Goal: Information Seeking & Learning: Check status

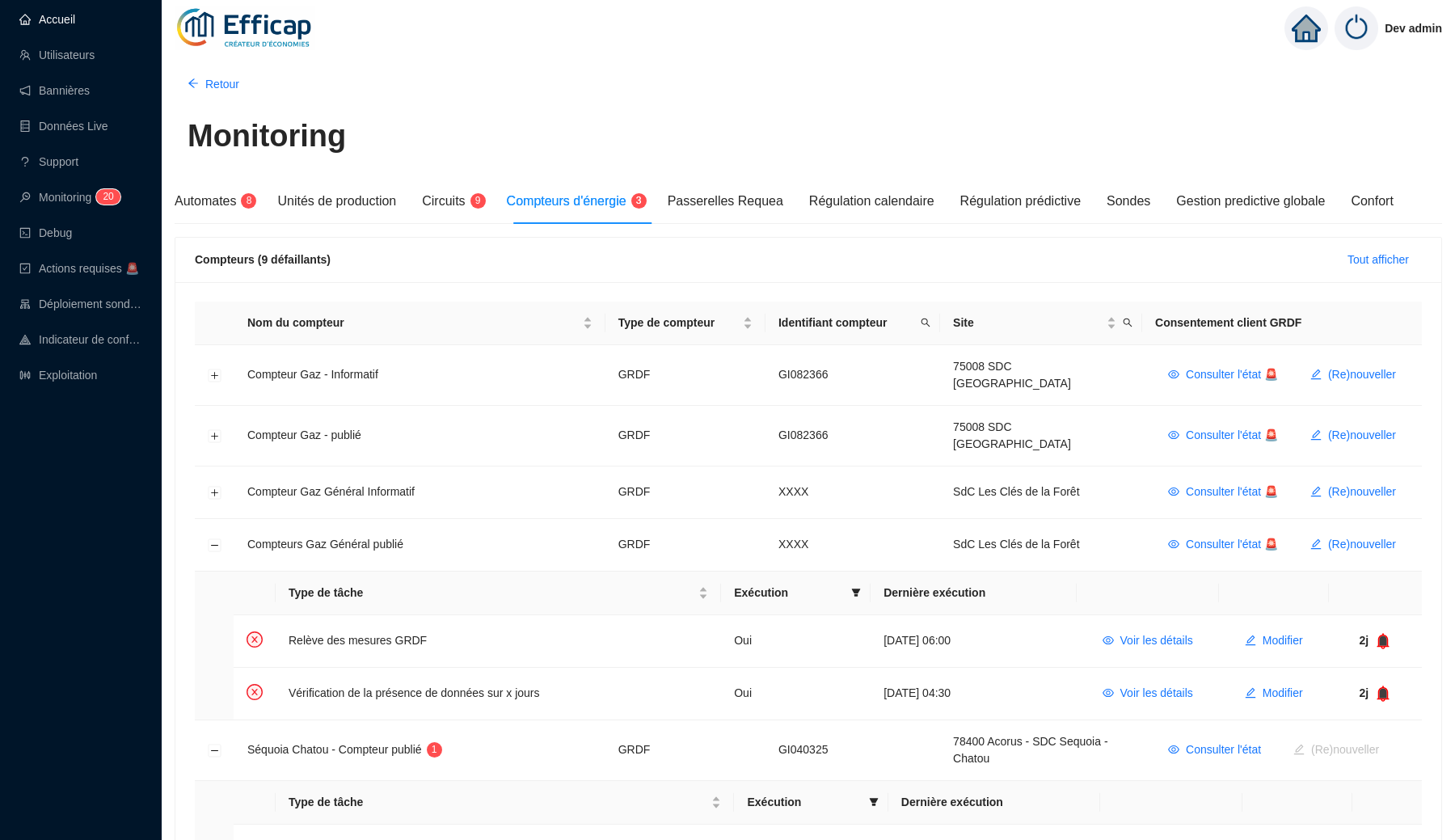
click at [75, 19] on link "Accueil" at bounding box center [47, 19] width 56 height 13
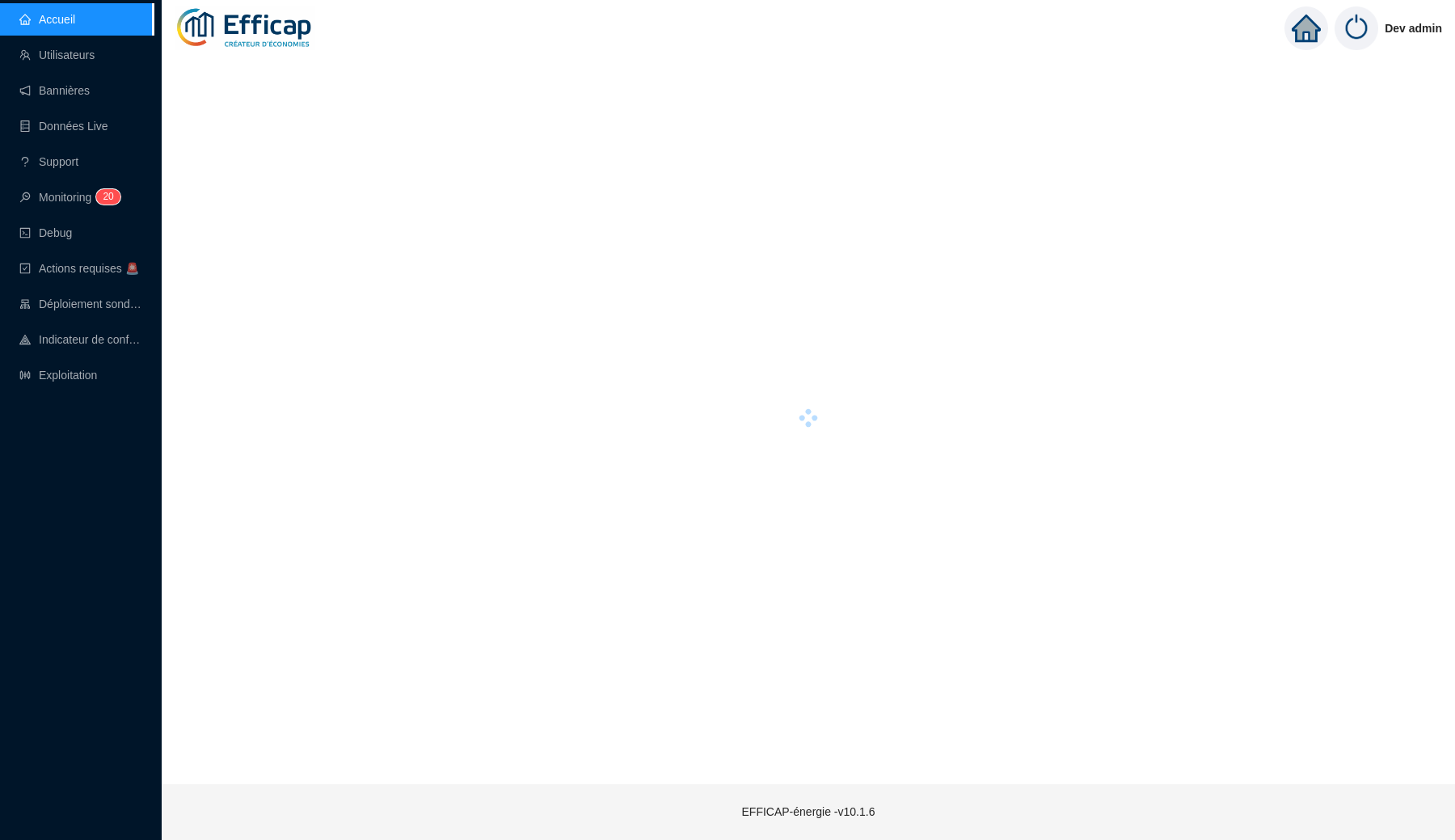
click at [265, 25] on img at bounding box center [244, 28] width 141 height 56
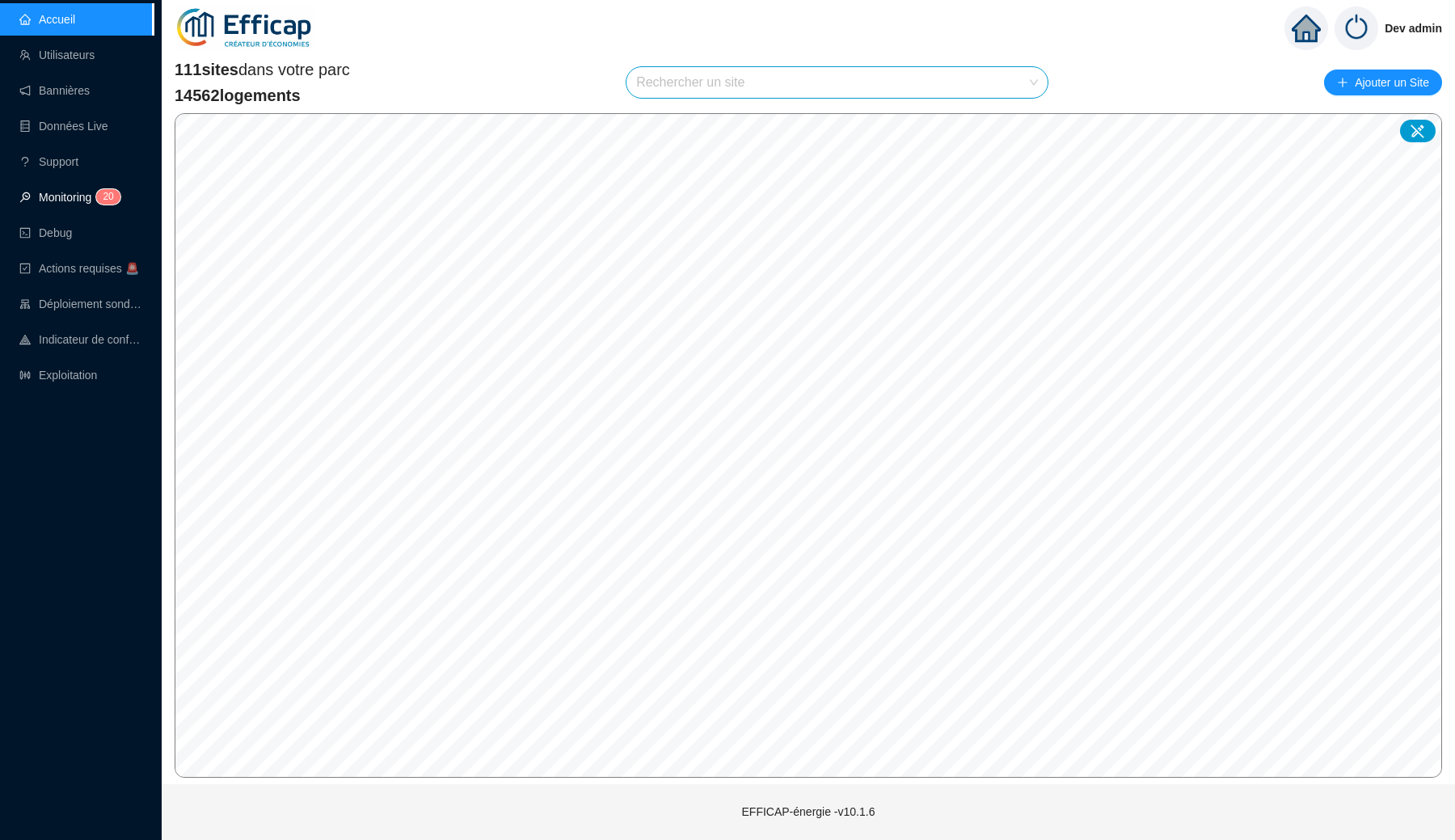
click at [76, 200] on link "Monitoring 2 0" at bounding box center [67, 196] width 96 height 13
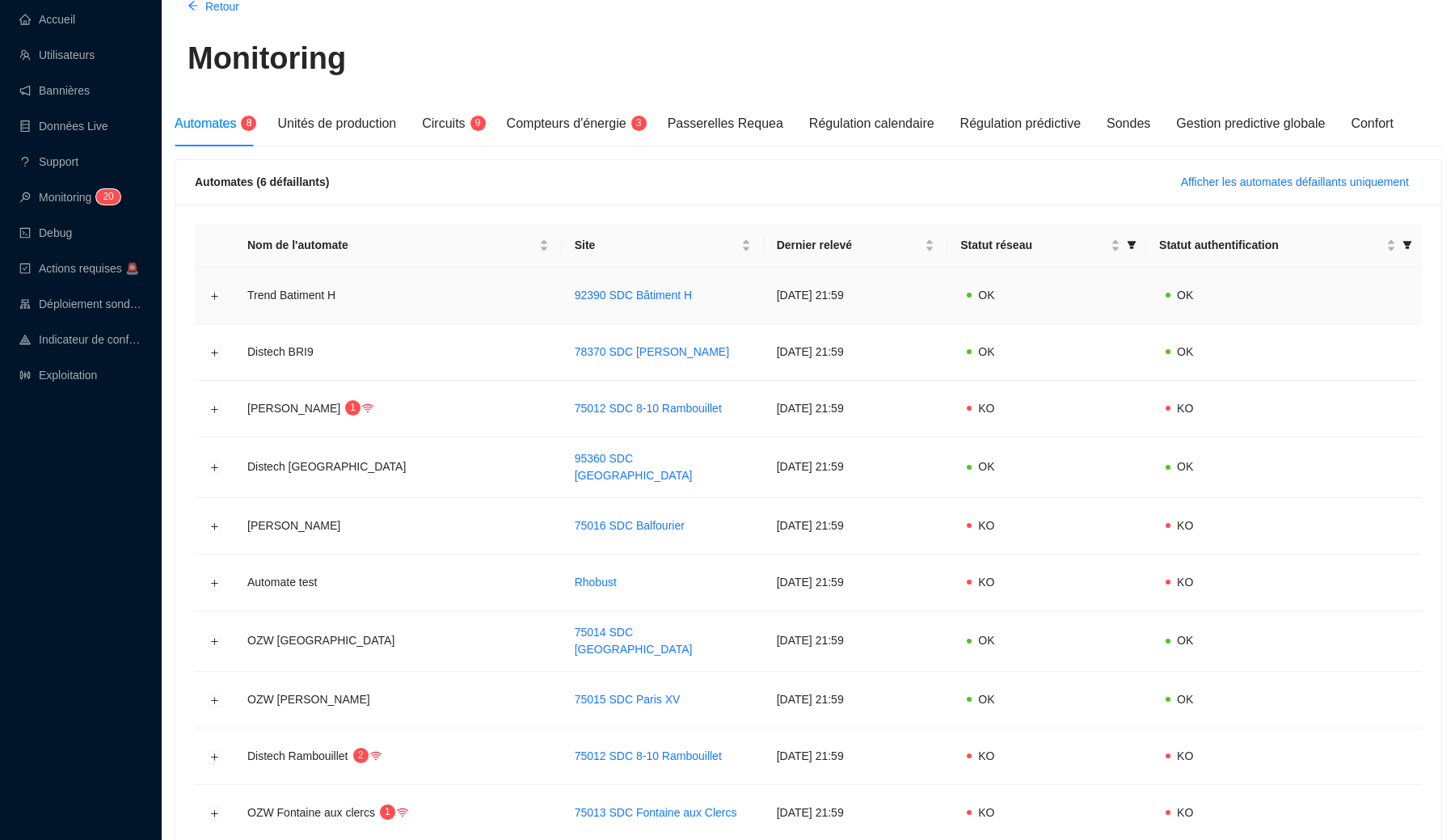
scroll to position [79, 0]
click at [1230, 190] on button "Afficher les automates défaillants uniquement" at bounding box center [1294, 181] width 254 height 26
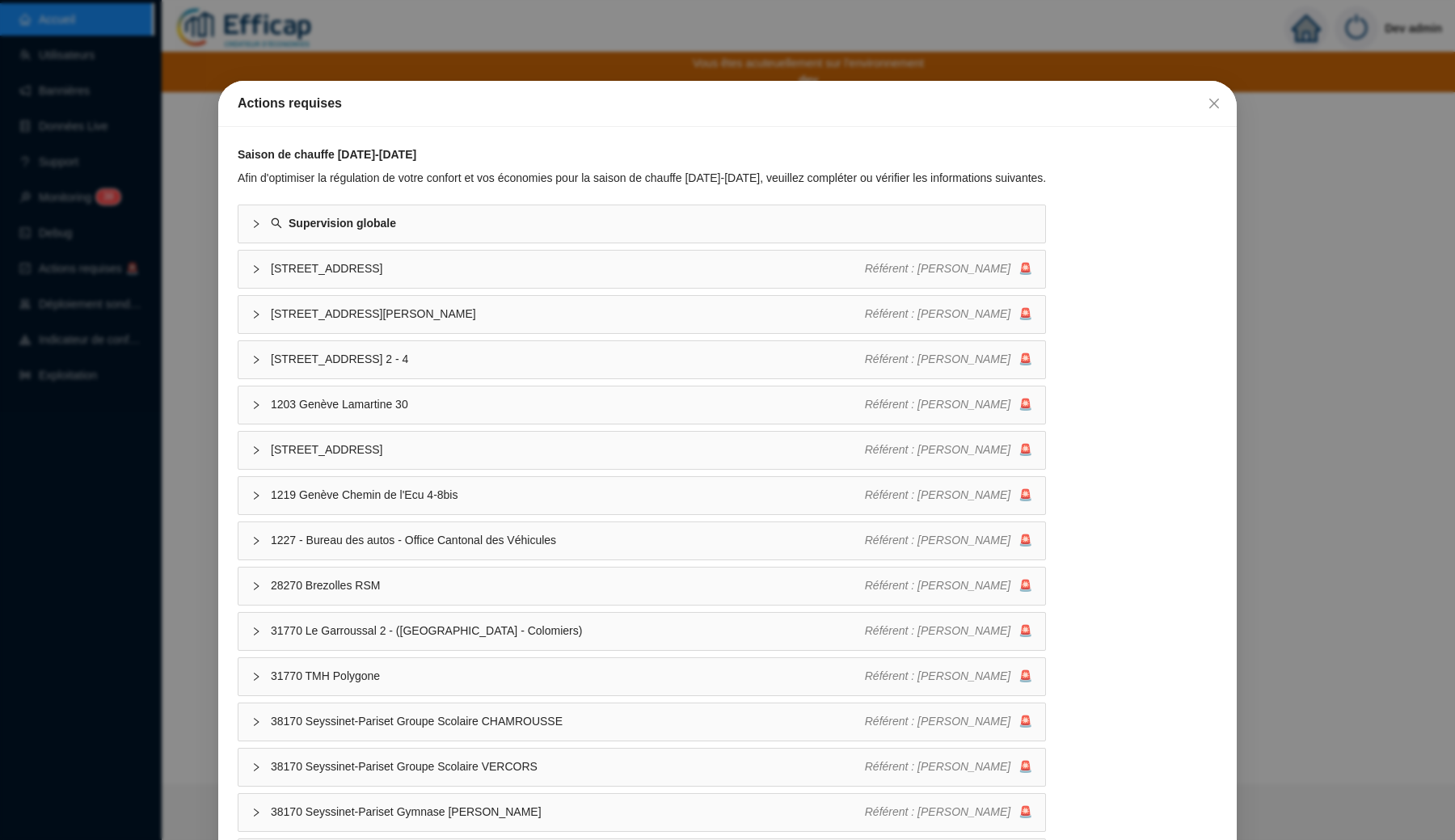
click at [554, 54] on div "Actions requises Saison de chauffe [DATE]-[DATE] Afin d'optimiser la régulation…" at bounding box center [728, 420] width 1455 height 840
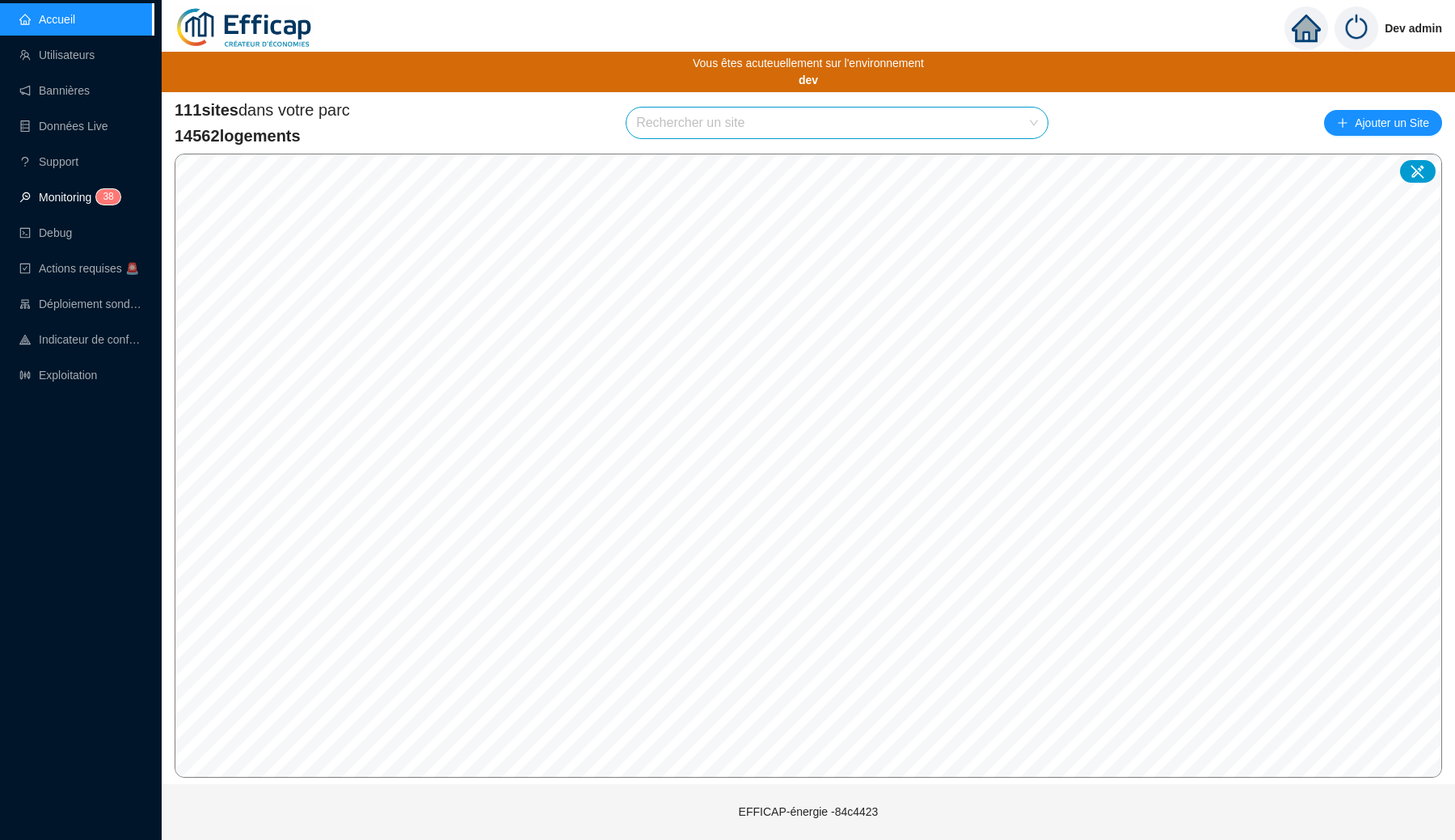
click at [74, 191] on link "Monitoring 3 8" at bounding box center [67, 196] width 96 height 13
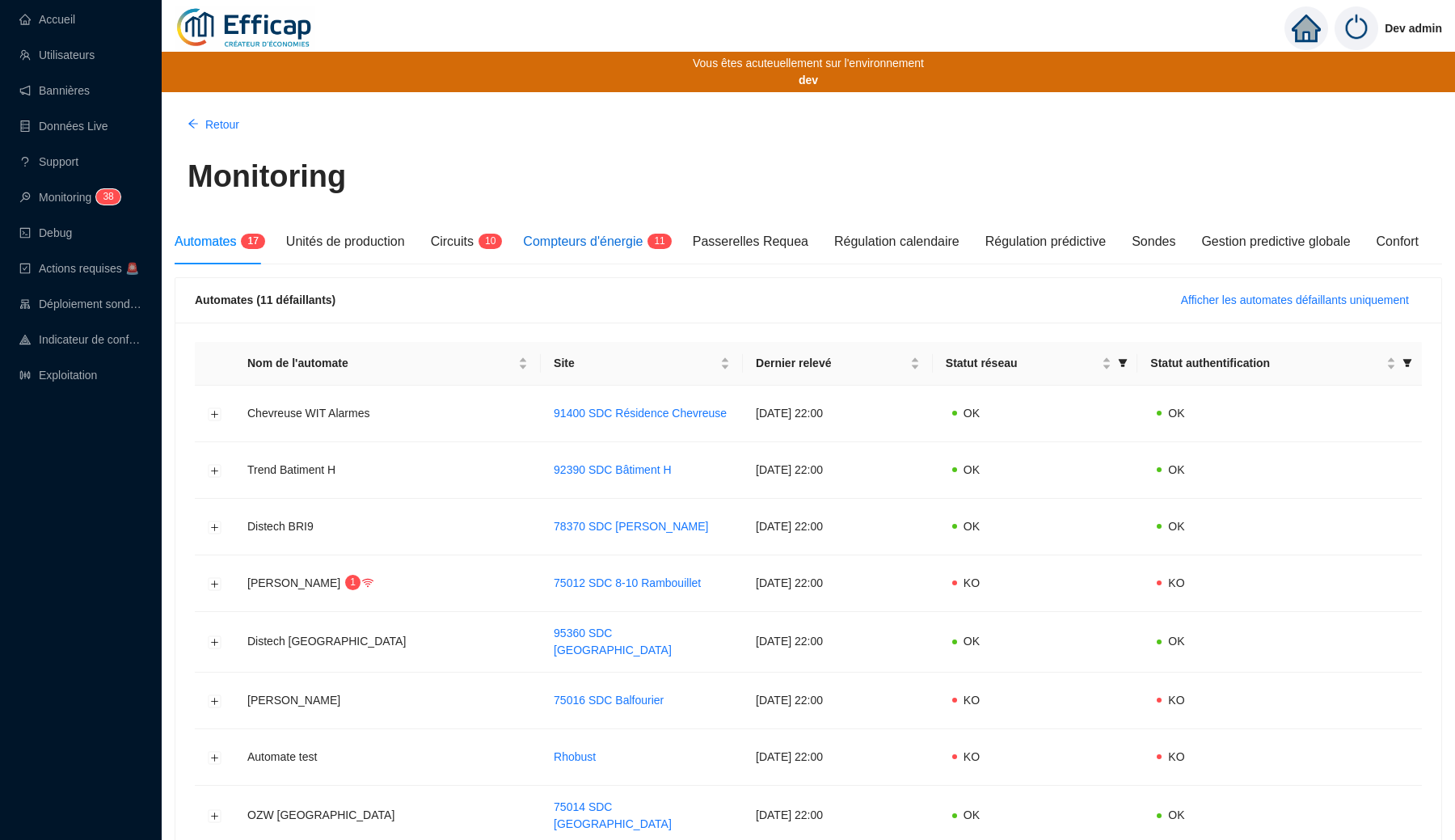
click at [617, 236] on span "Compteurs d'énergie" at bounding box center [582, 242] width 120 height 14
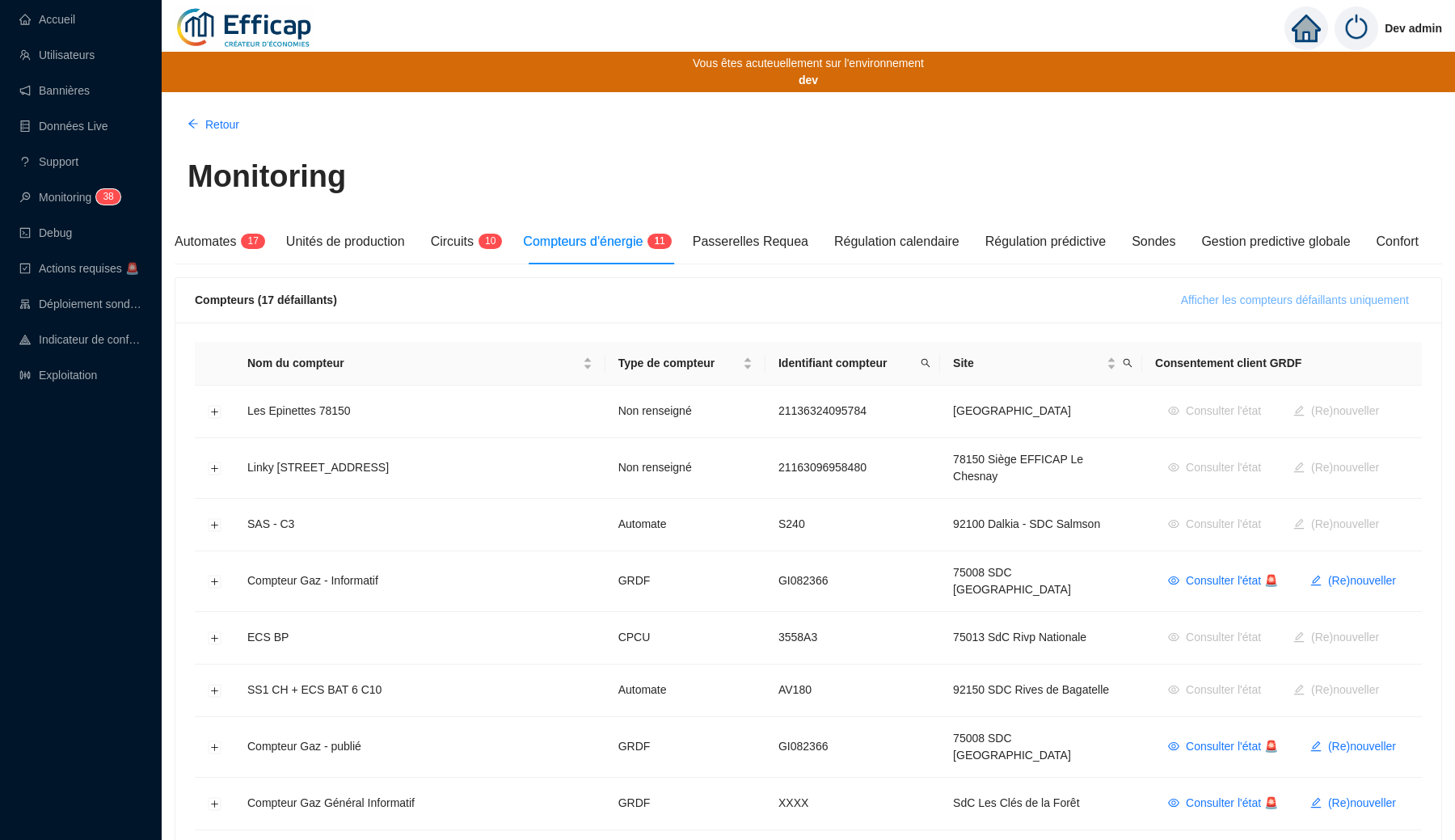
click at [1363, 295] on span "Afficher les compteurs défaillants uniquement" at bounding box center [1294, 300] width 228 height 17
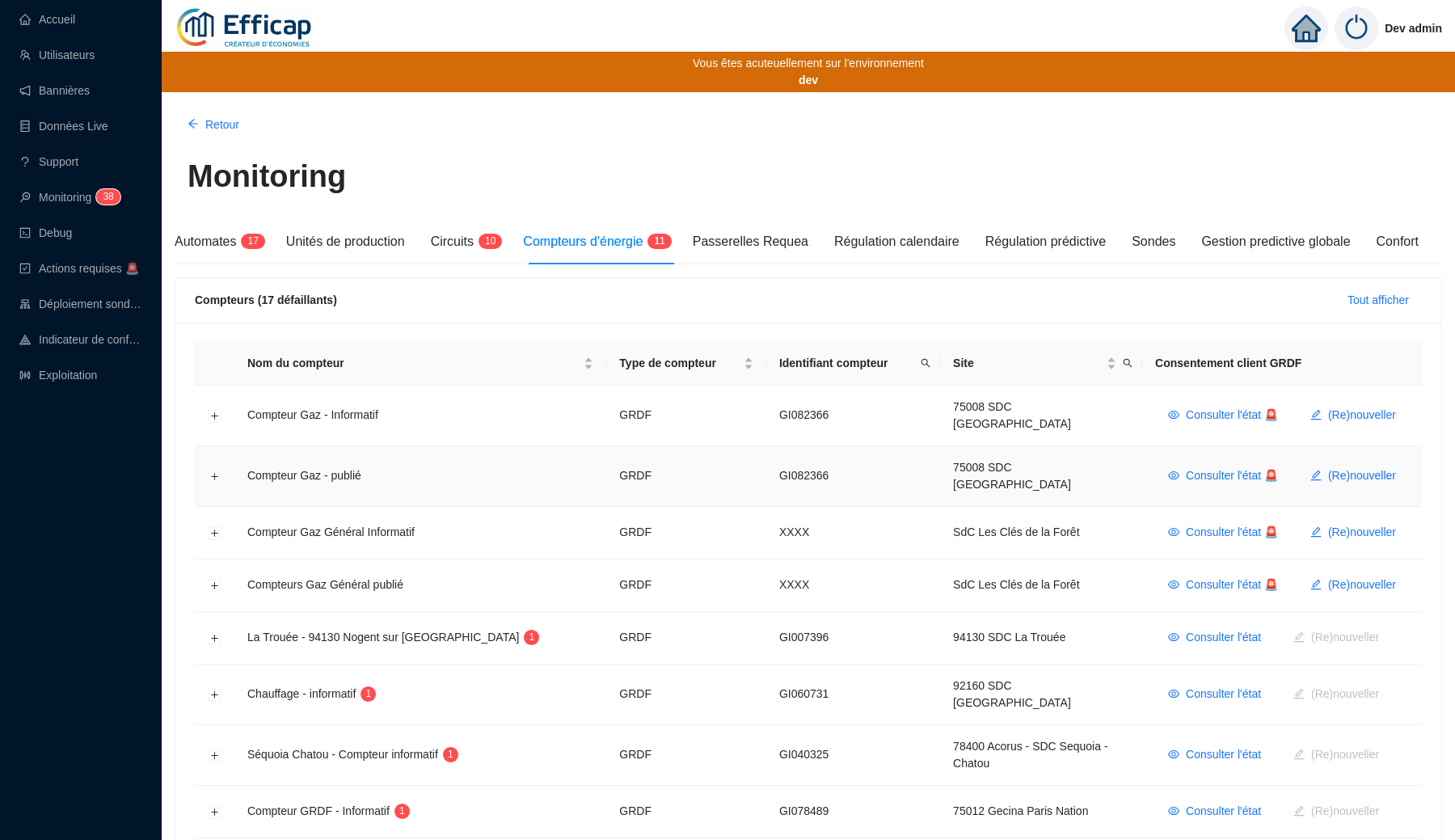
scroll to position [112, 0]
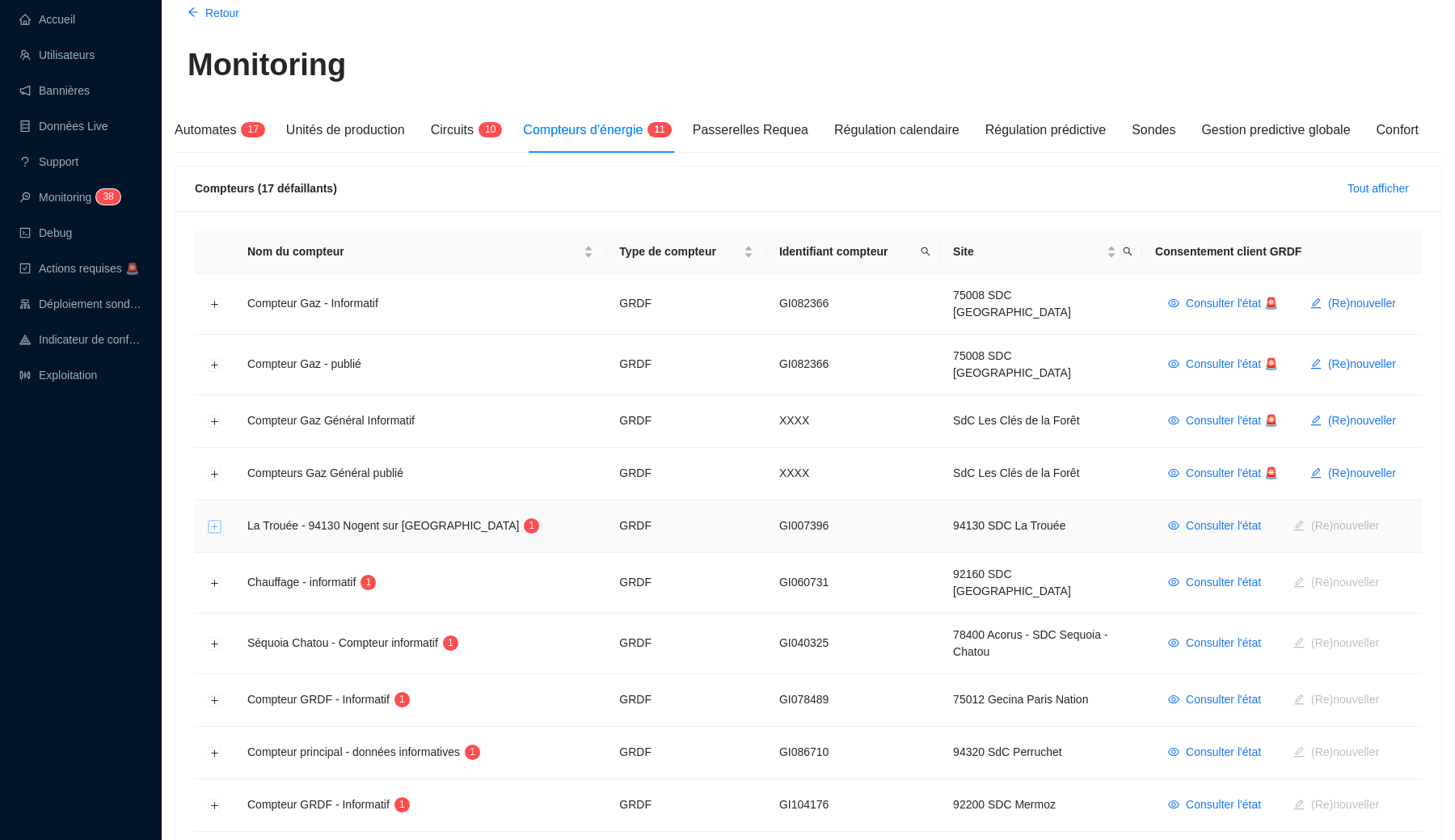
click at [213, 521] on button "Développer la ligne" at bounding box center [214, 527] width 13 height 13
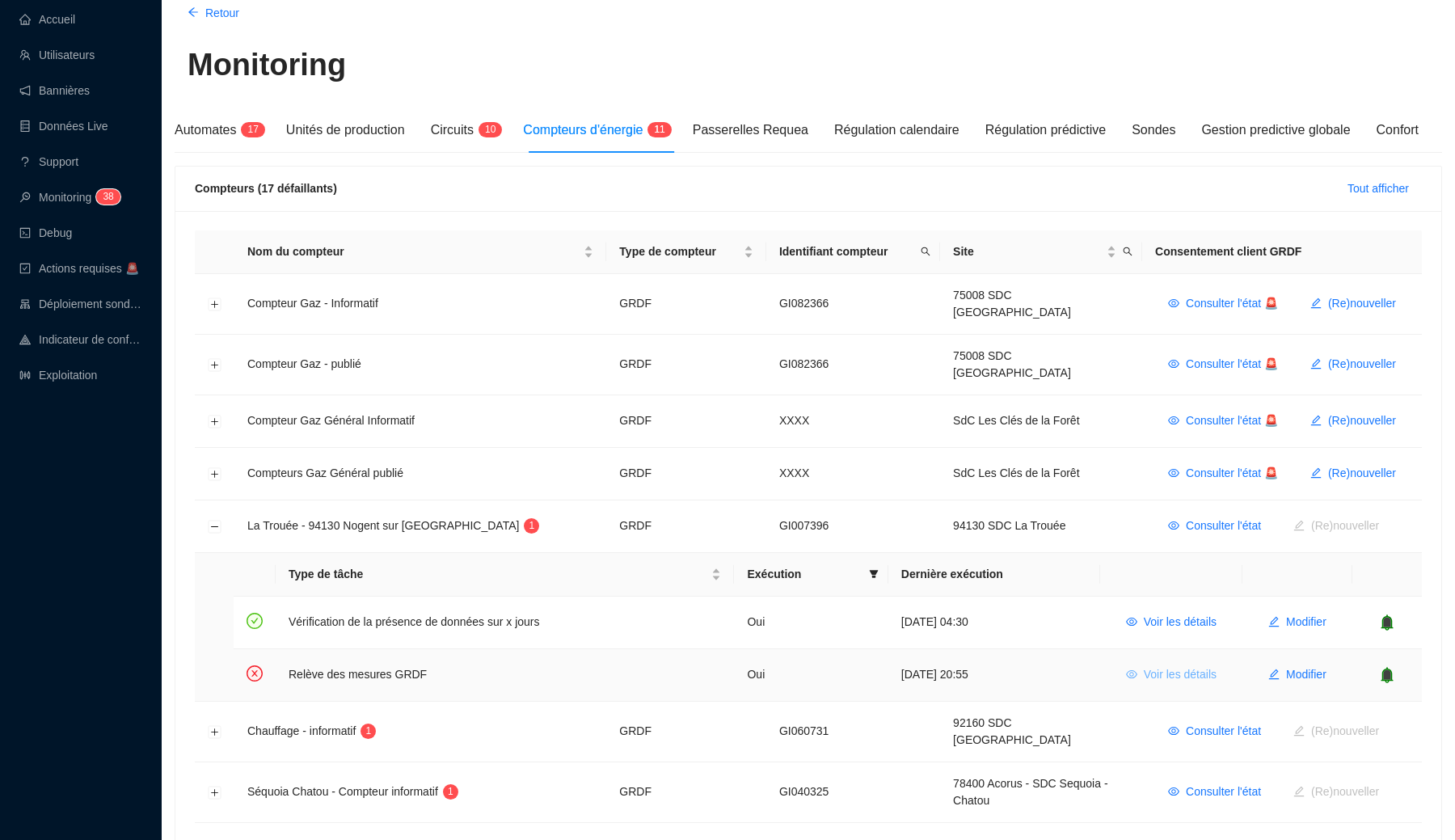
click at [1137, 662] on button "Voir les détails" at bounding box center [1171, 674] width 116 height 26
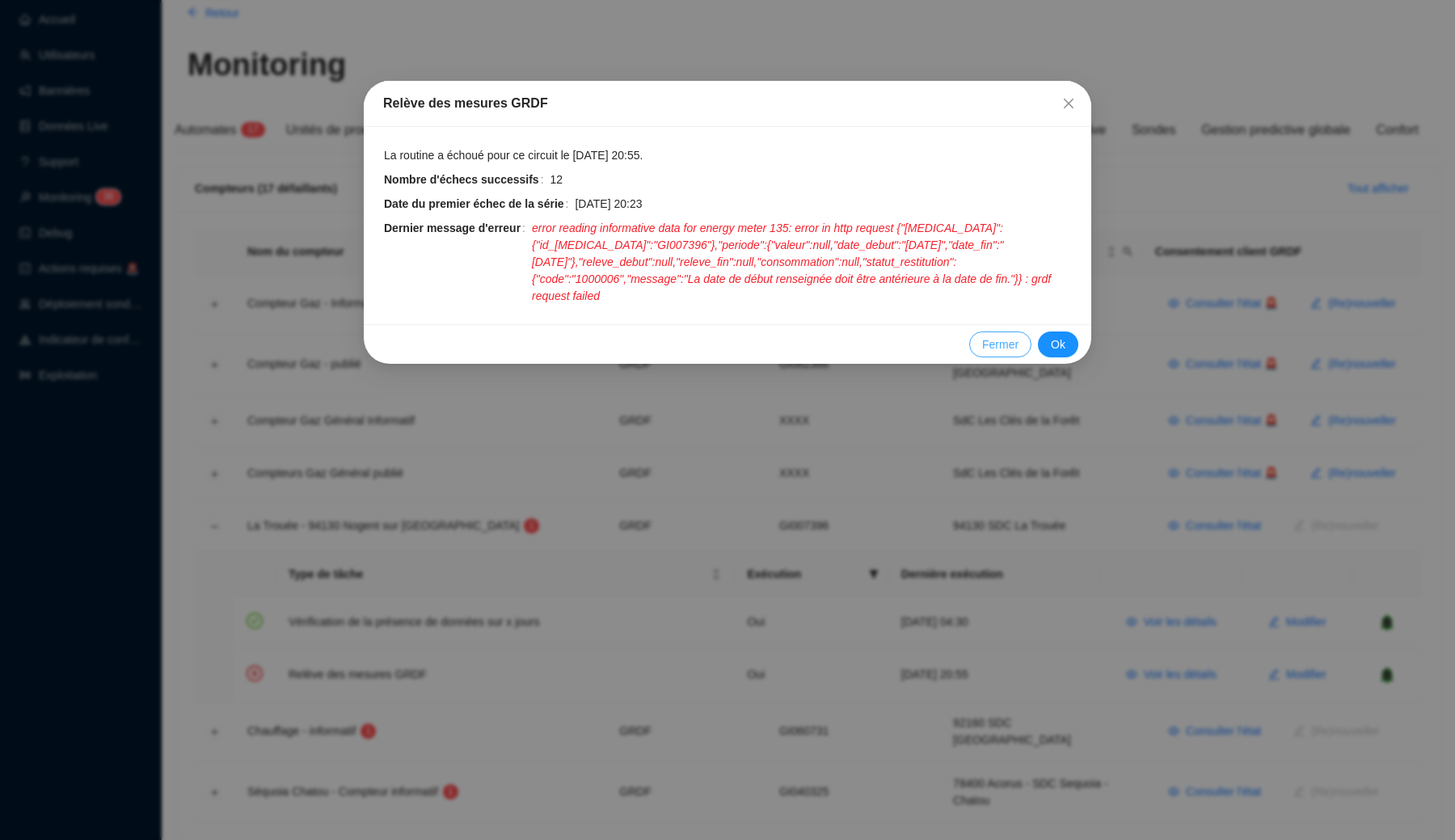
click at [985, 341] on span "Fermer" at bounding box center [1000, 345] width 37 height 17
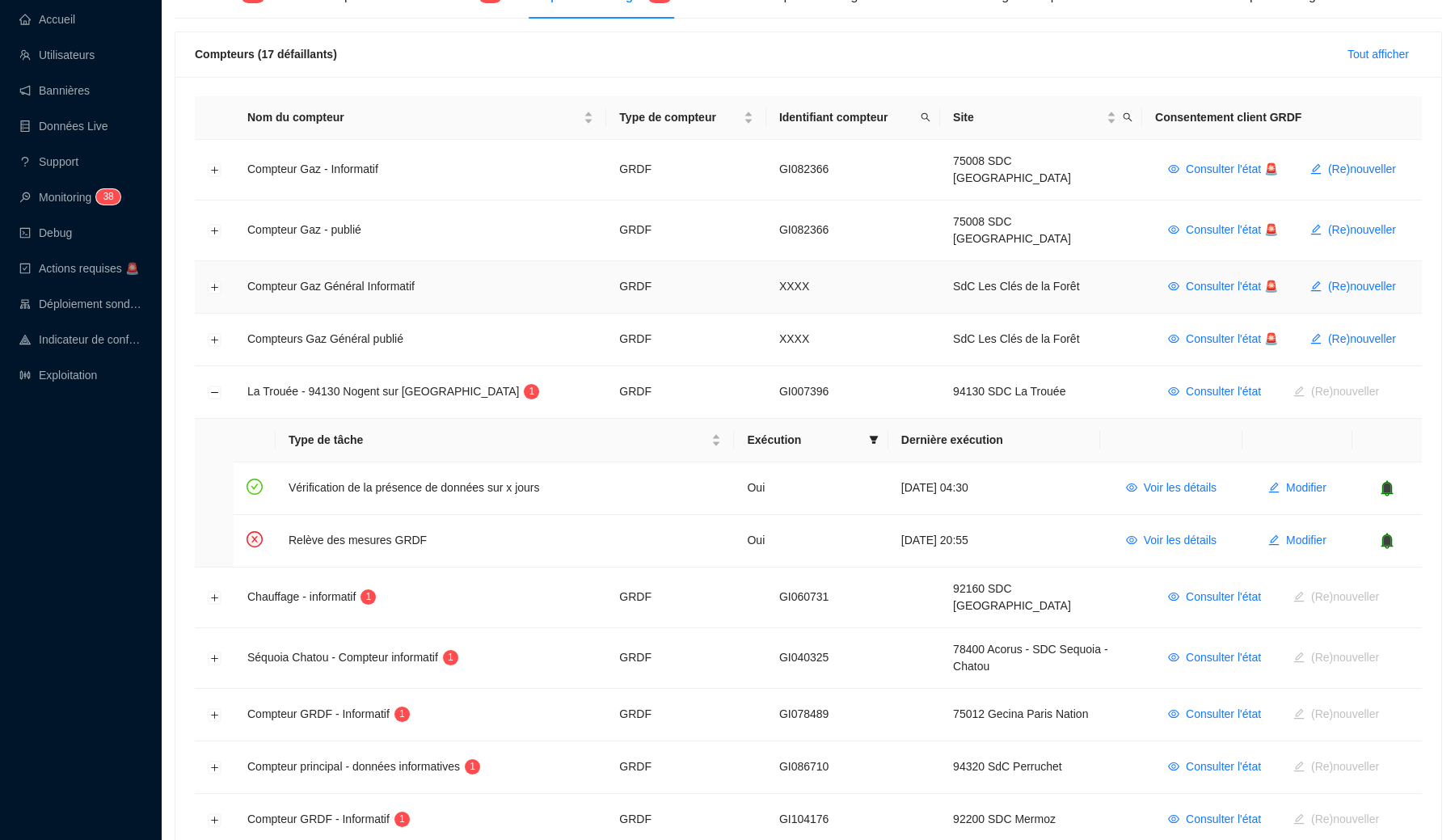
scroll to position [256, 0]
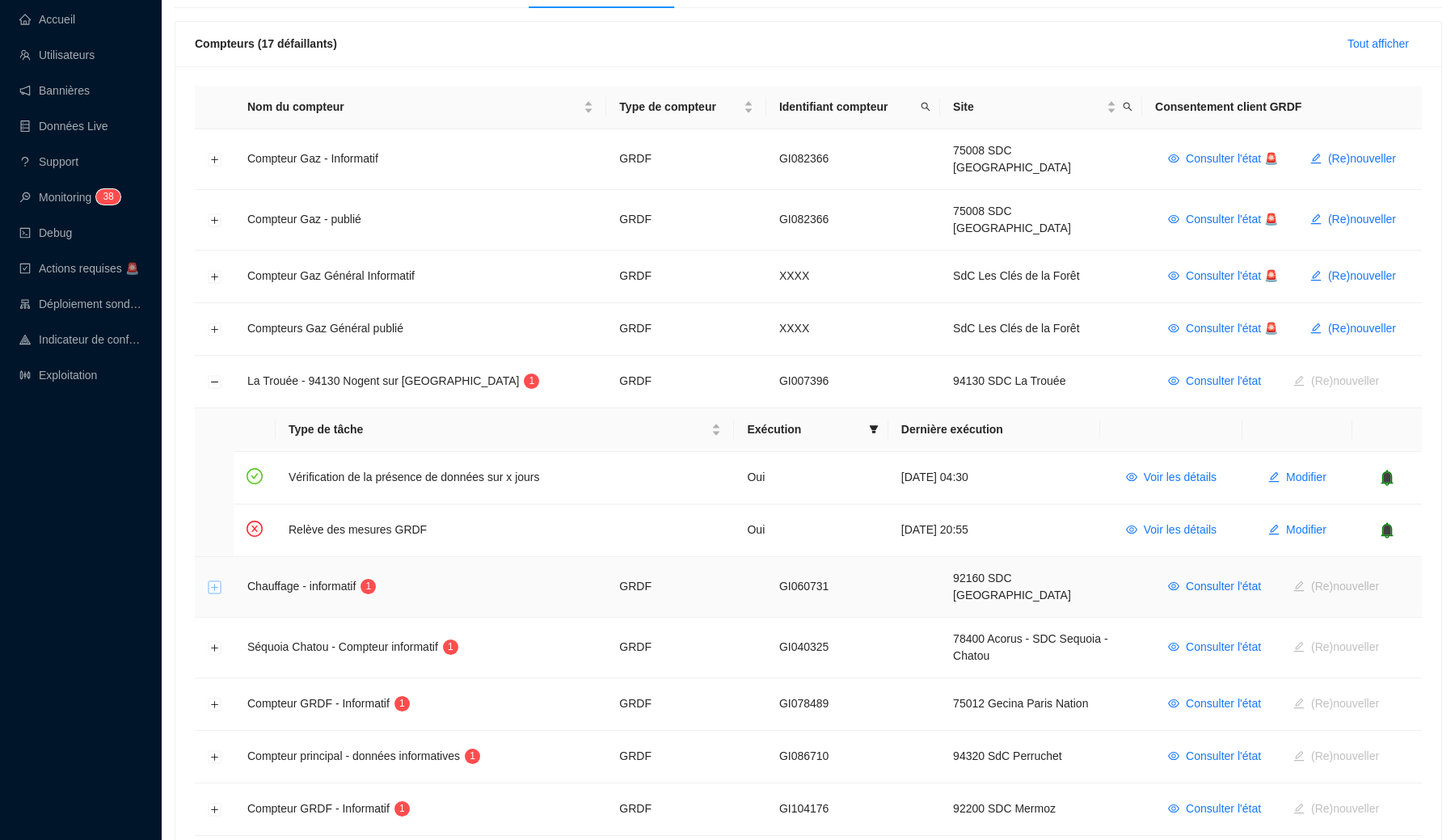
click at [219, 581] on button "Développer la ligne" at bounding box center [214, 587] width 13 height 13
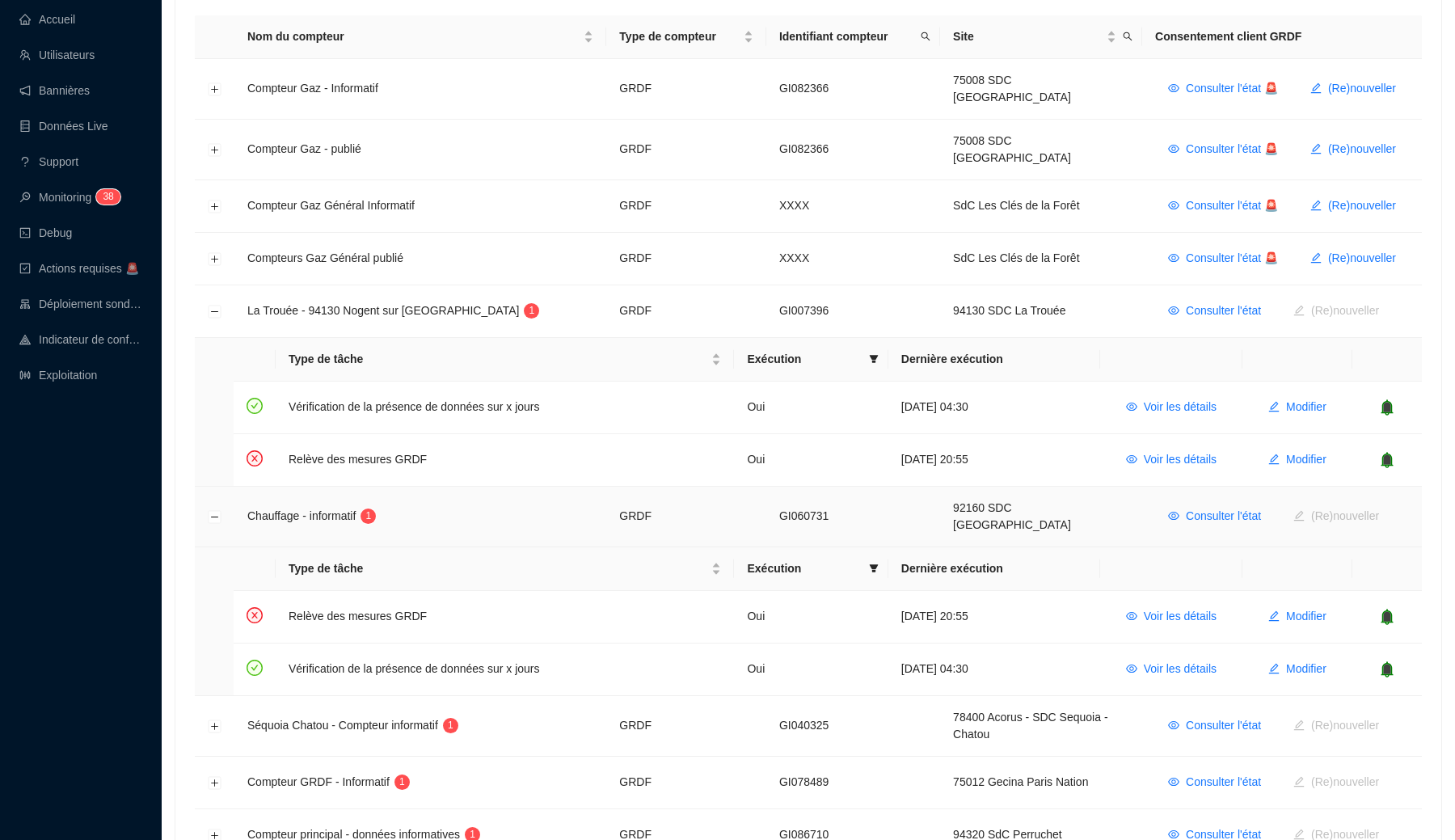
scroll to position [337, 0]
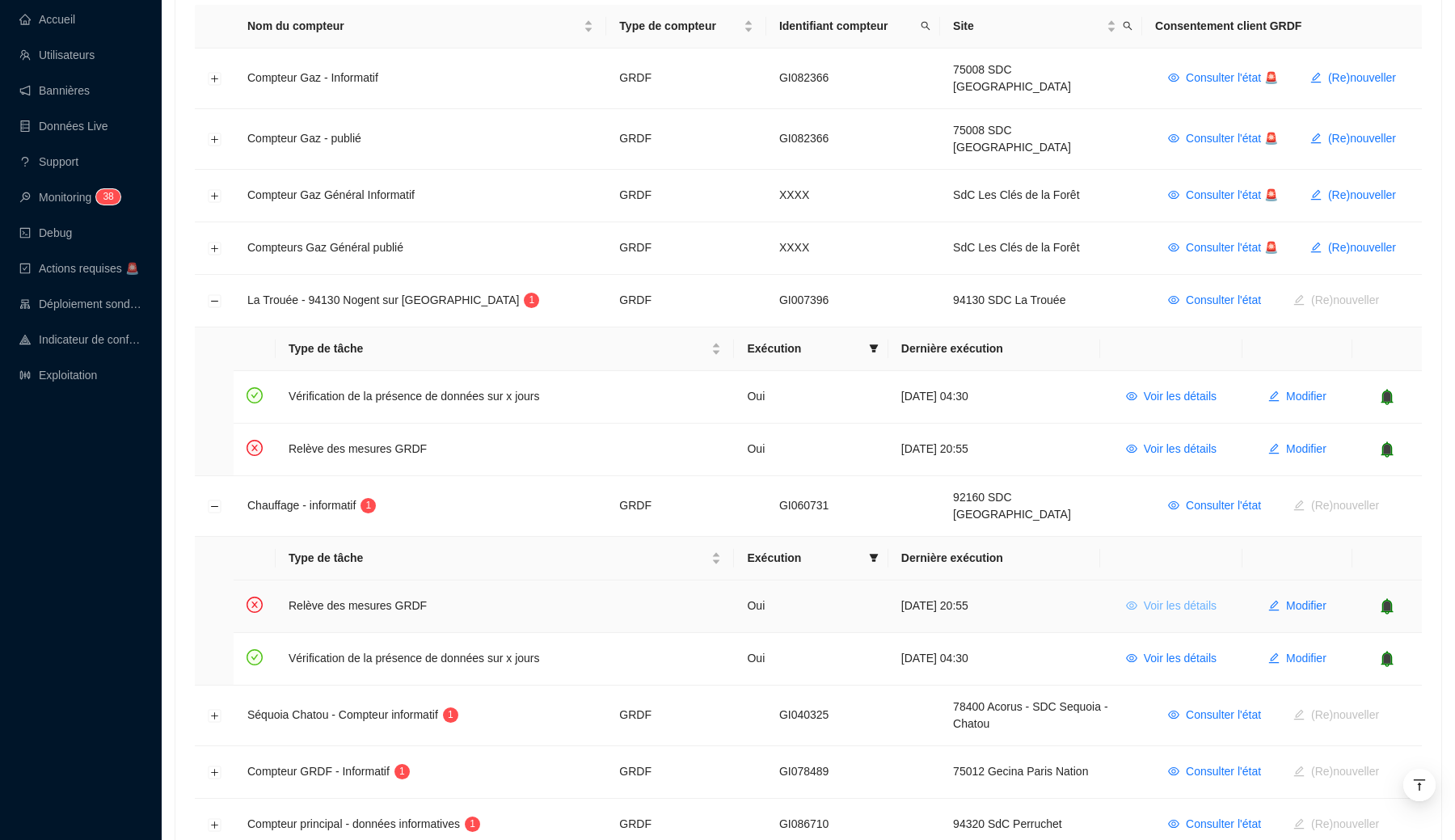
click at [1143, 598] on span "Voir les détails" at bounding box center [1179, 606] width 73 height 17
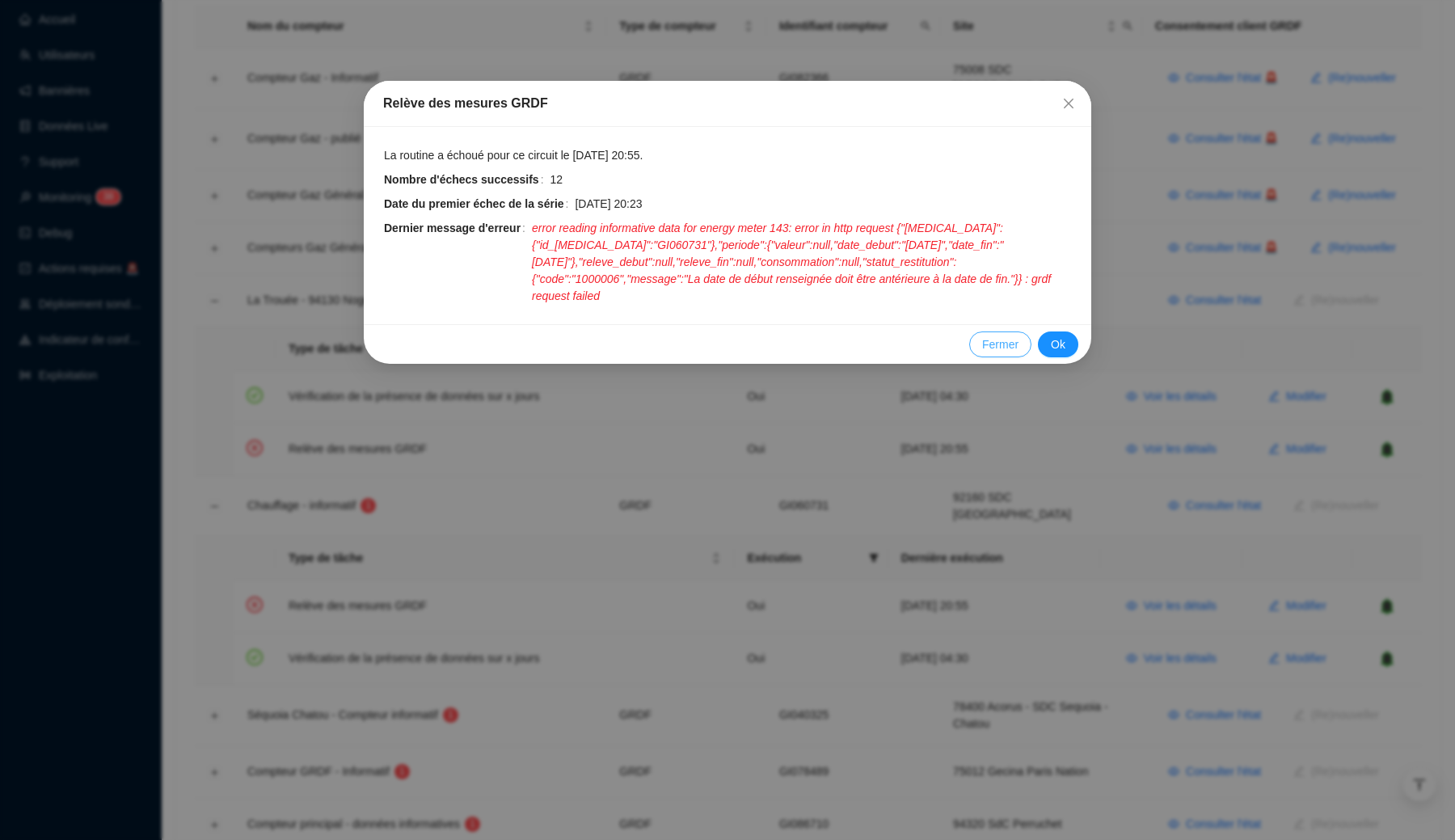
click at [997, 347] on span "Fermer" at bounding box center [1000, 345] width 37 height 17
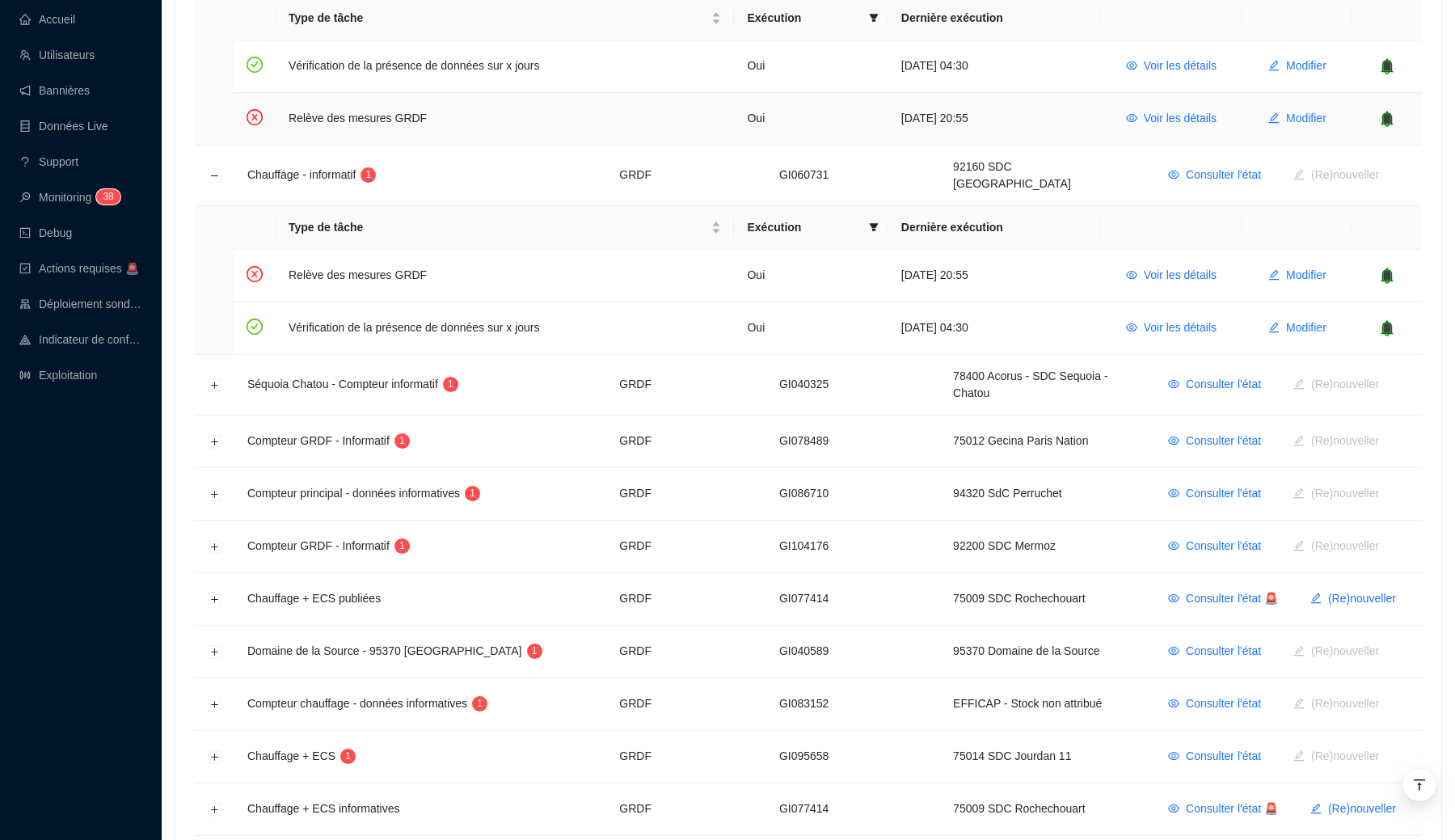
scroll to position [686, 0]
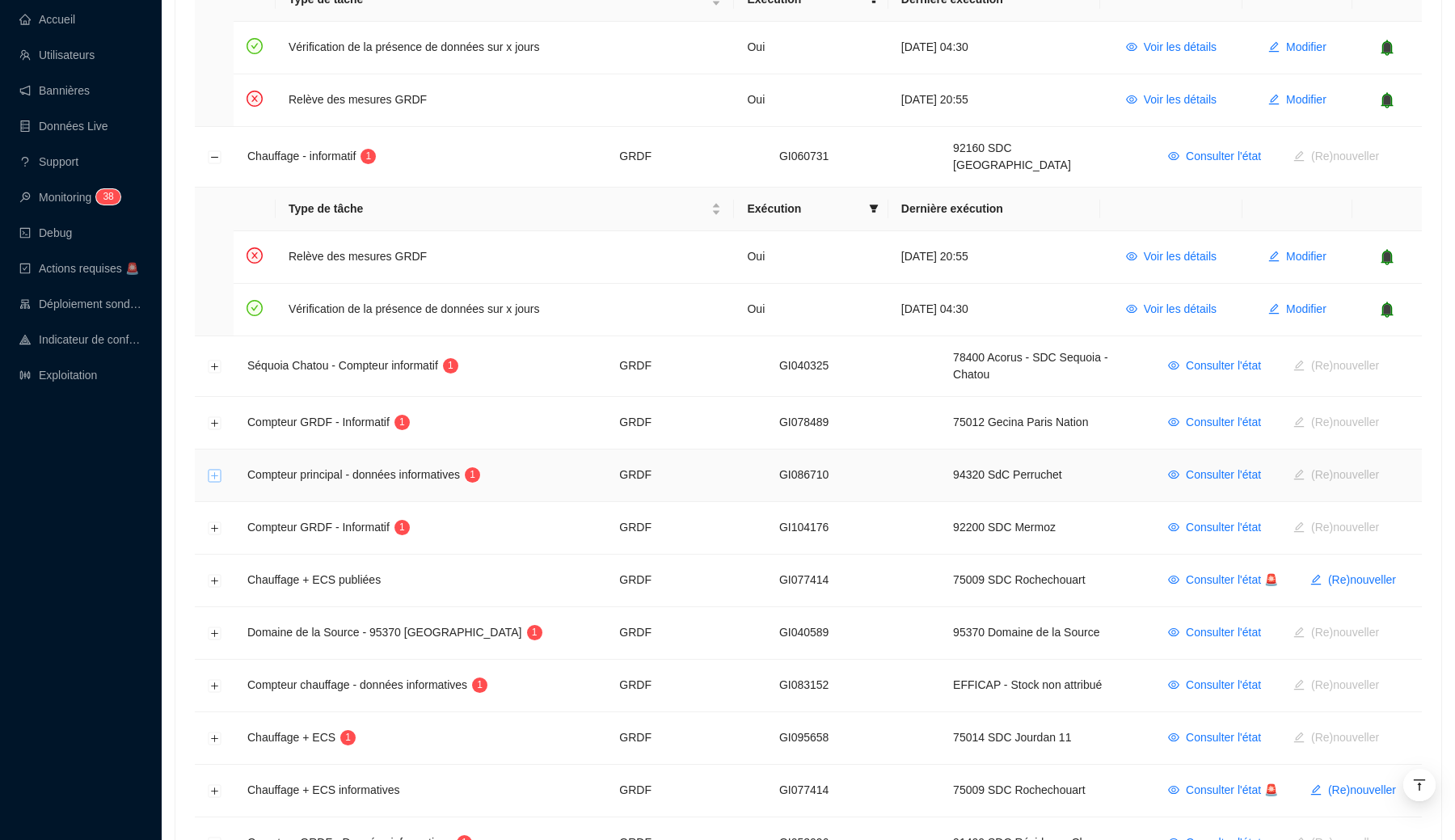
click at [216, 470] on button "Développer la ligne" at bounding box center [214, 475] width 13 height 13
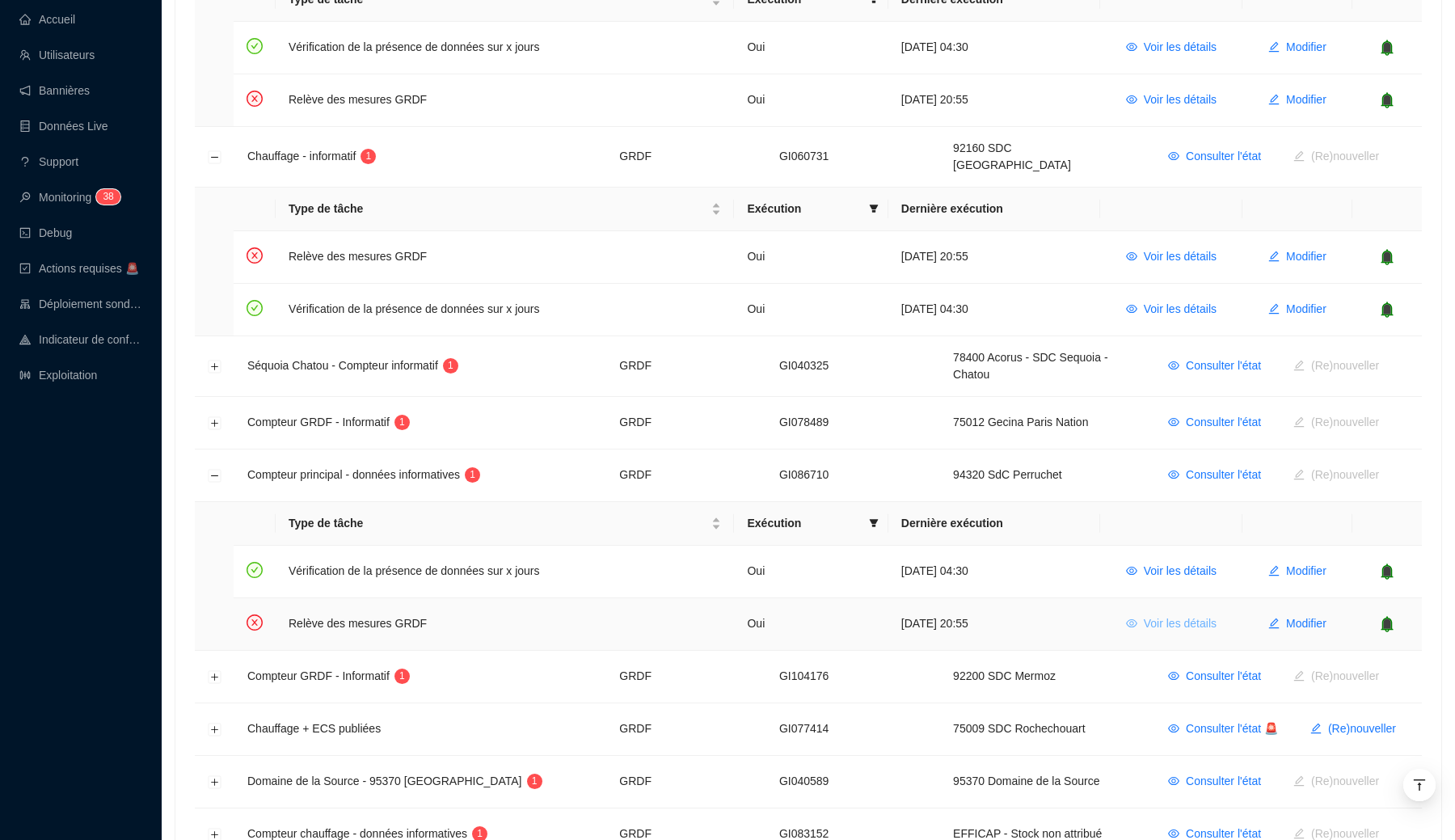
click at [1202, 615] on span "Voir les détails" at bounding box center [1179, 623] width 73 height 17
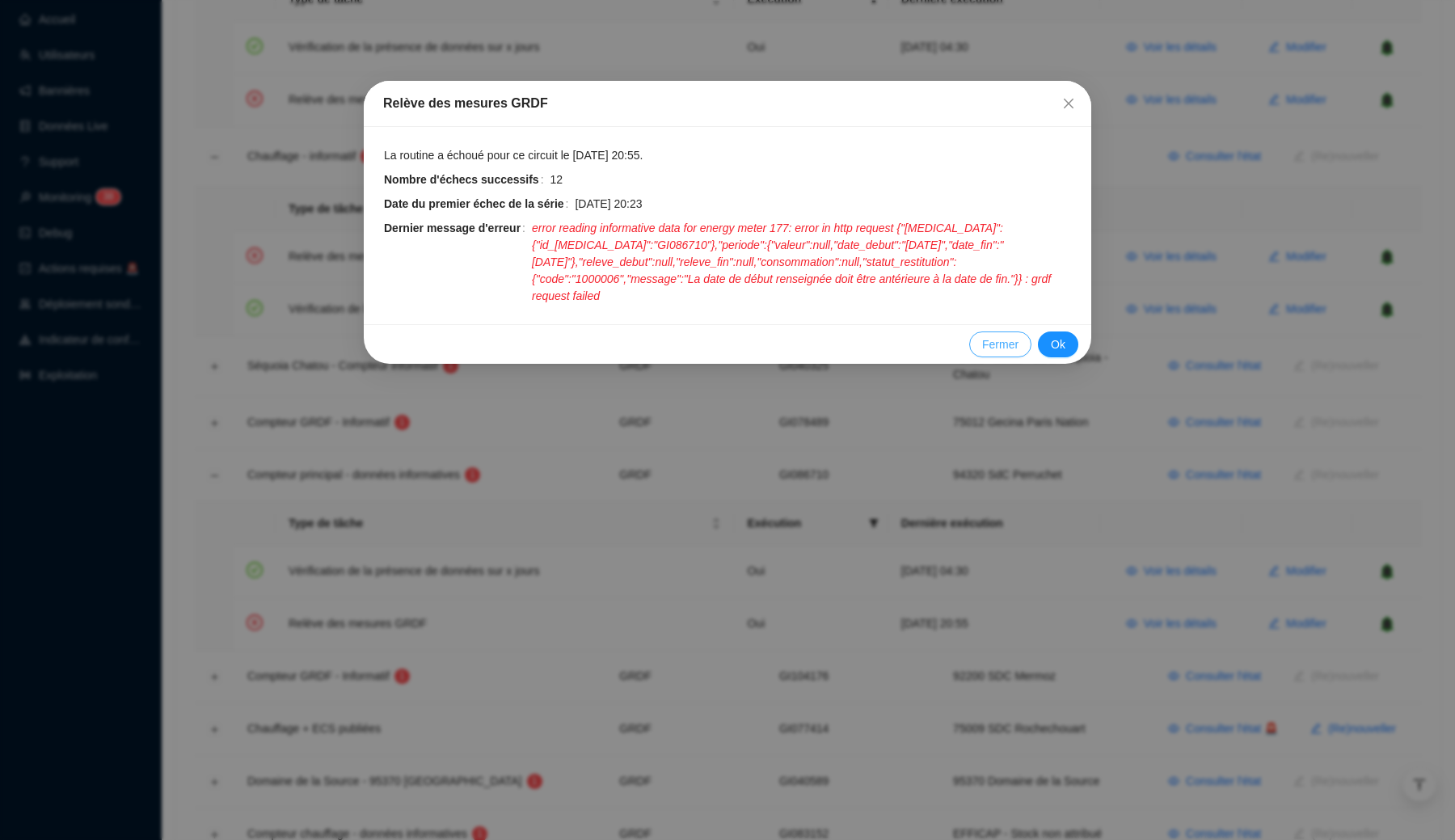
click at [995, 342] on span "Fermer" at bounding box center [1000, 345] width 37 height 17
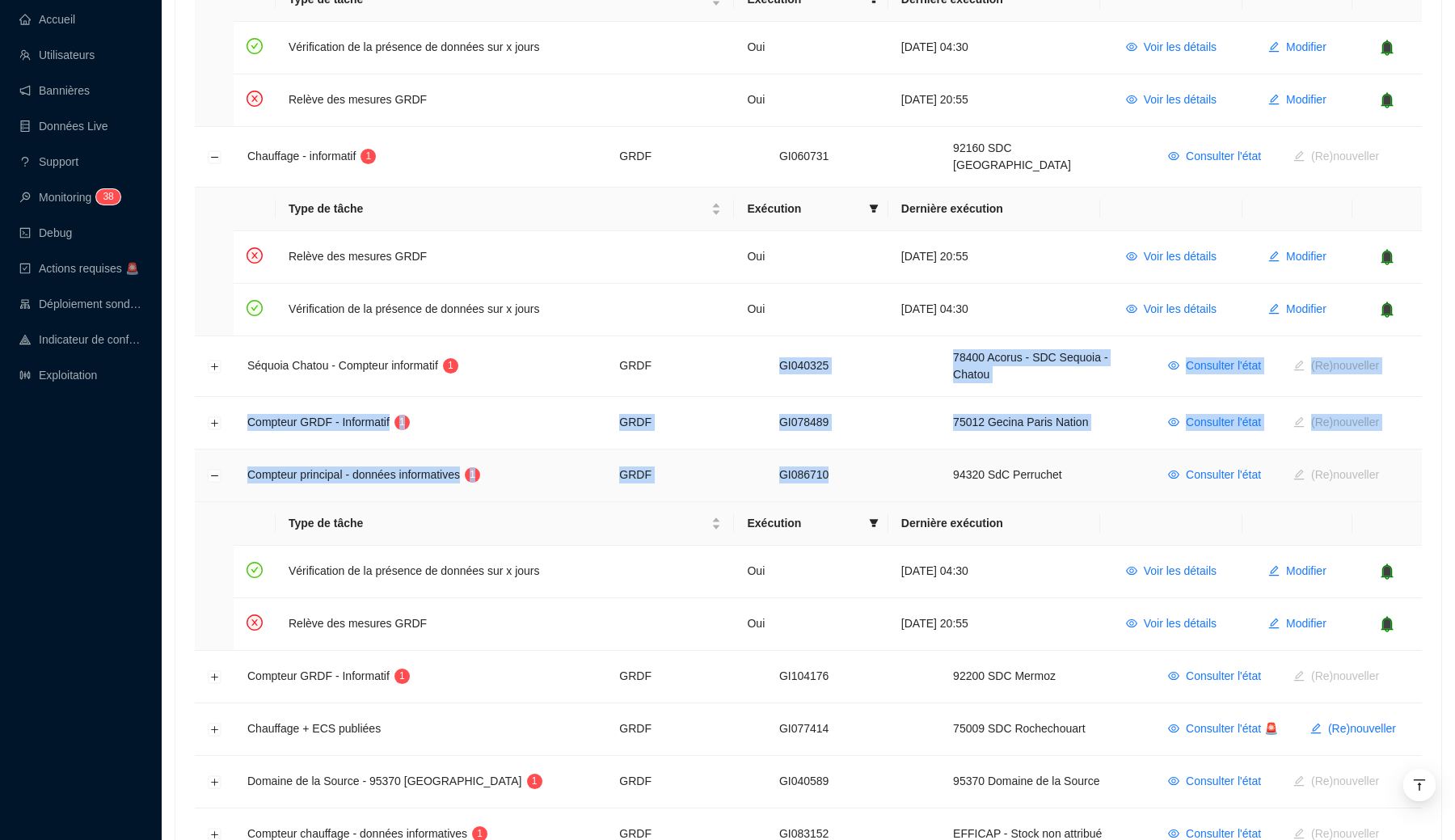
drag, startPoint x: 855, startPoint y: 323, endPoint x: 853, endPoint y: 470, distance: 147.0
click at [855, 470] on tbody "Compteur Gaz - Informatif GRDF GI082366 75008 SDC Madrid Consulter l'état 🚨 (Re…" at bounding box center [808, 385] width 1227 height 1371
click at [853, 470] on td "GI086710" at bounding box center [853, 475] width 174 height 53
